Goal: Find contact information

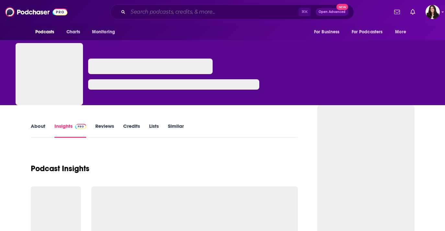
click at [217, 11] on input "Search podcasts, credits, & more..." at bounding box center [213, 12] width 170 height 10
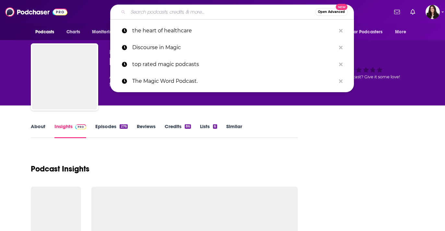
paste input "Cool Cool Cool from Liz Culley"
type input "Cool Cool Cool from Liz Culley"
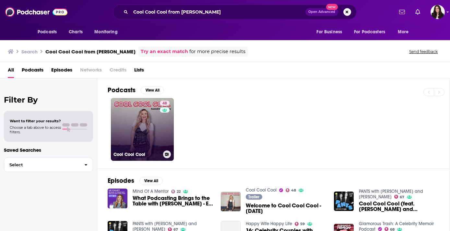
click at [145, 124] on link "48 Cool Cool Cool" at bounding box center [142, 129] width 63 height 63
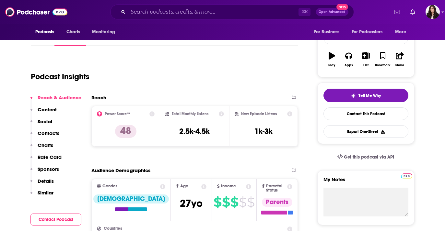
click at [44, 133] on p "Contacts" at bounding box center [49, 133] width 22 height 6
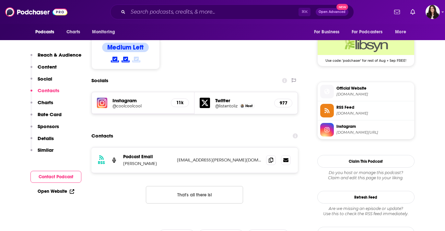
scroll to position [535, 0]
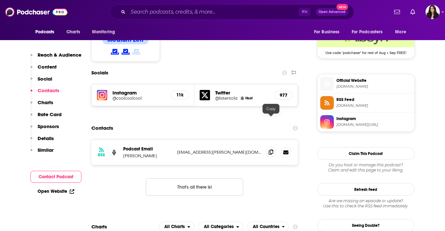
click at [271, 150] on icon at bounding box center [271, 152] width 5 height 5
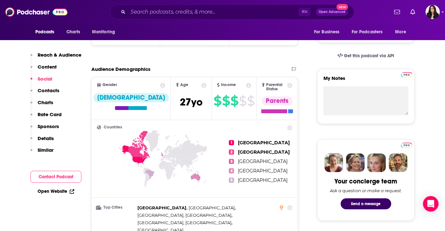
scroll to position [0, 0]
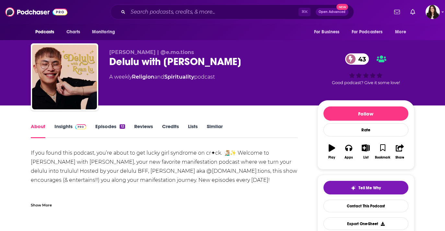
click at [64, 126] on link "Insights" at bounding box center [70, 130] width 32 height 15
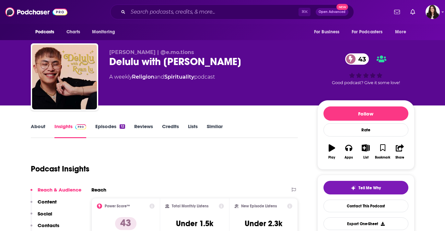
scroll to position [78, 0]
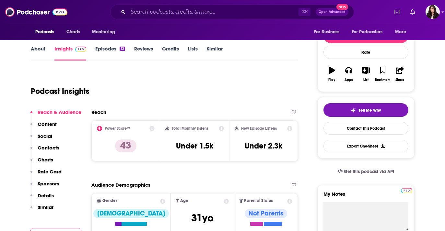
click at [48, 149] on p "Contacts" at bounding box center [49, 148] width 22 height 6
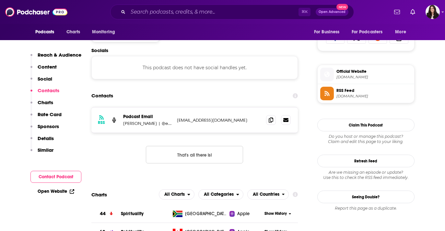
scroll to position [434, 0]
click at [273, 121] on icon at bounding box center [271, 119] width 5 height 5
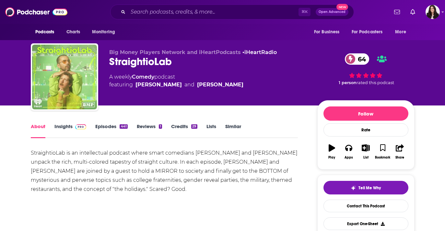
click at [61, 127] on link "Insights" at bounding box center [70, 130] width 32 height 15
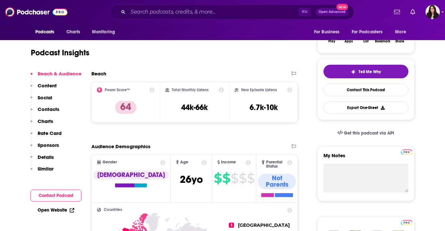
click at [46, 87] on p "Content" at bounding box center [47, 86] width 19 height 6
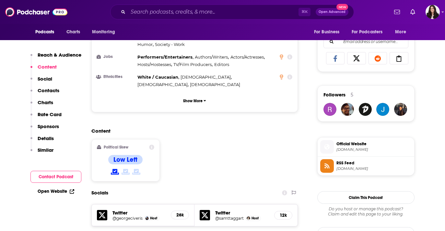
click at [49, 91] on p "Contacts" at bounding box center [49, 91] width 22 height 6
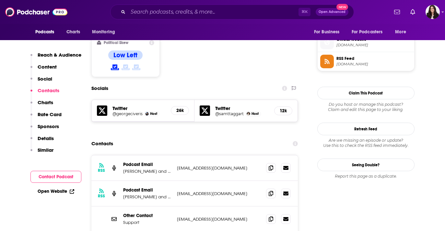
scroll to position [528, 0]
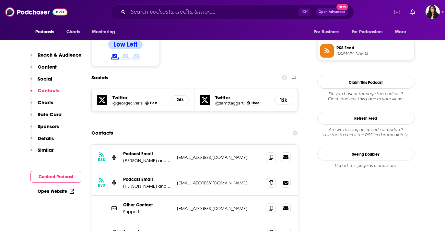
click at [265, 145] on div "RSS Podcast Email Sam Taggart and George Civeris straightiolab@gmail.com straig…" at bounding box center [194, 158] width 207 height 26
click at [269, 152] on span at bounding box center [271, 157] width 10 height 10
